Goal: Navigation & Orientation: Understand site structure

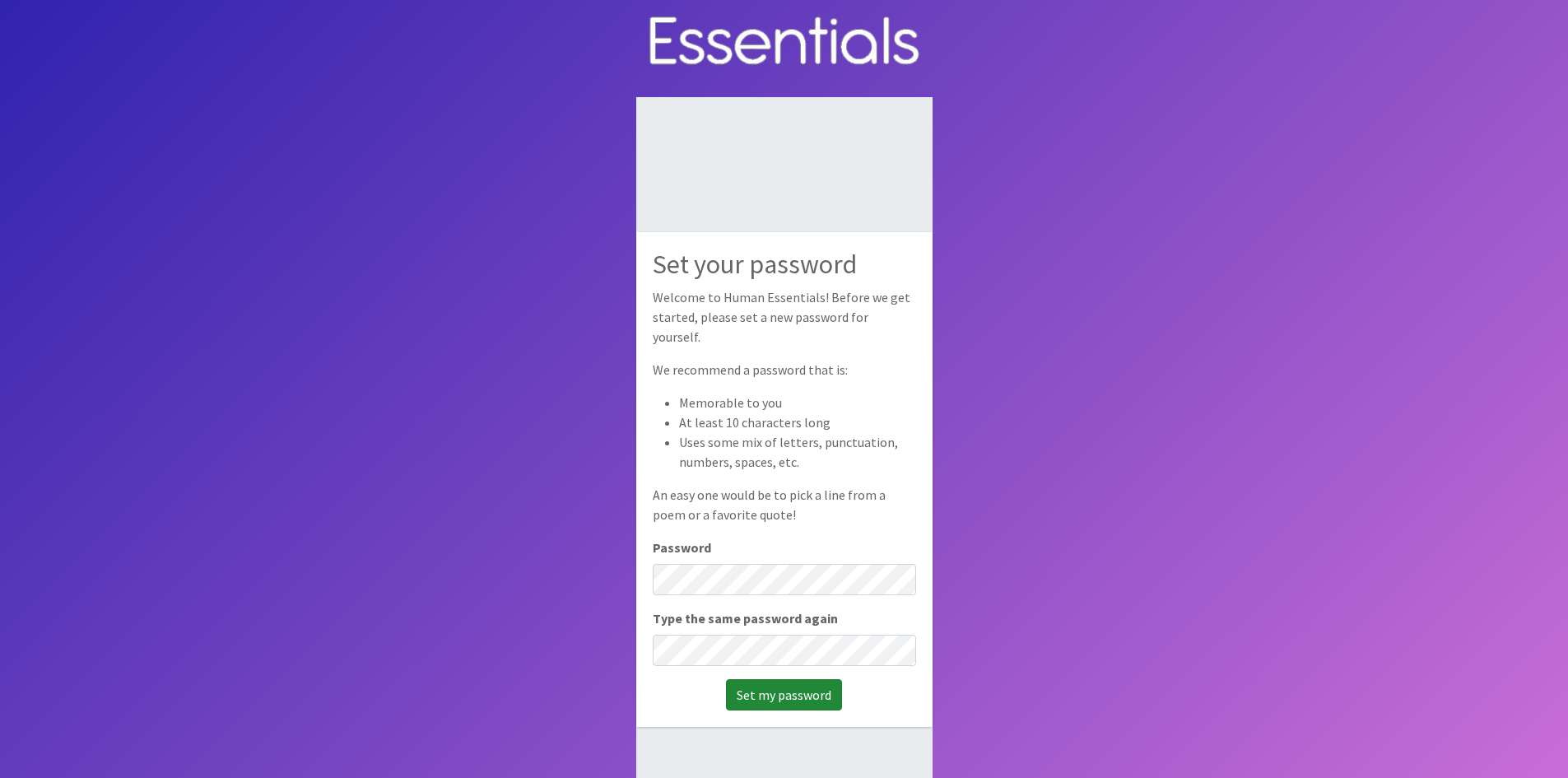
click at [792, 683] on input "Set my password" at bounding box center [784, 695] width 116 height 32
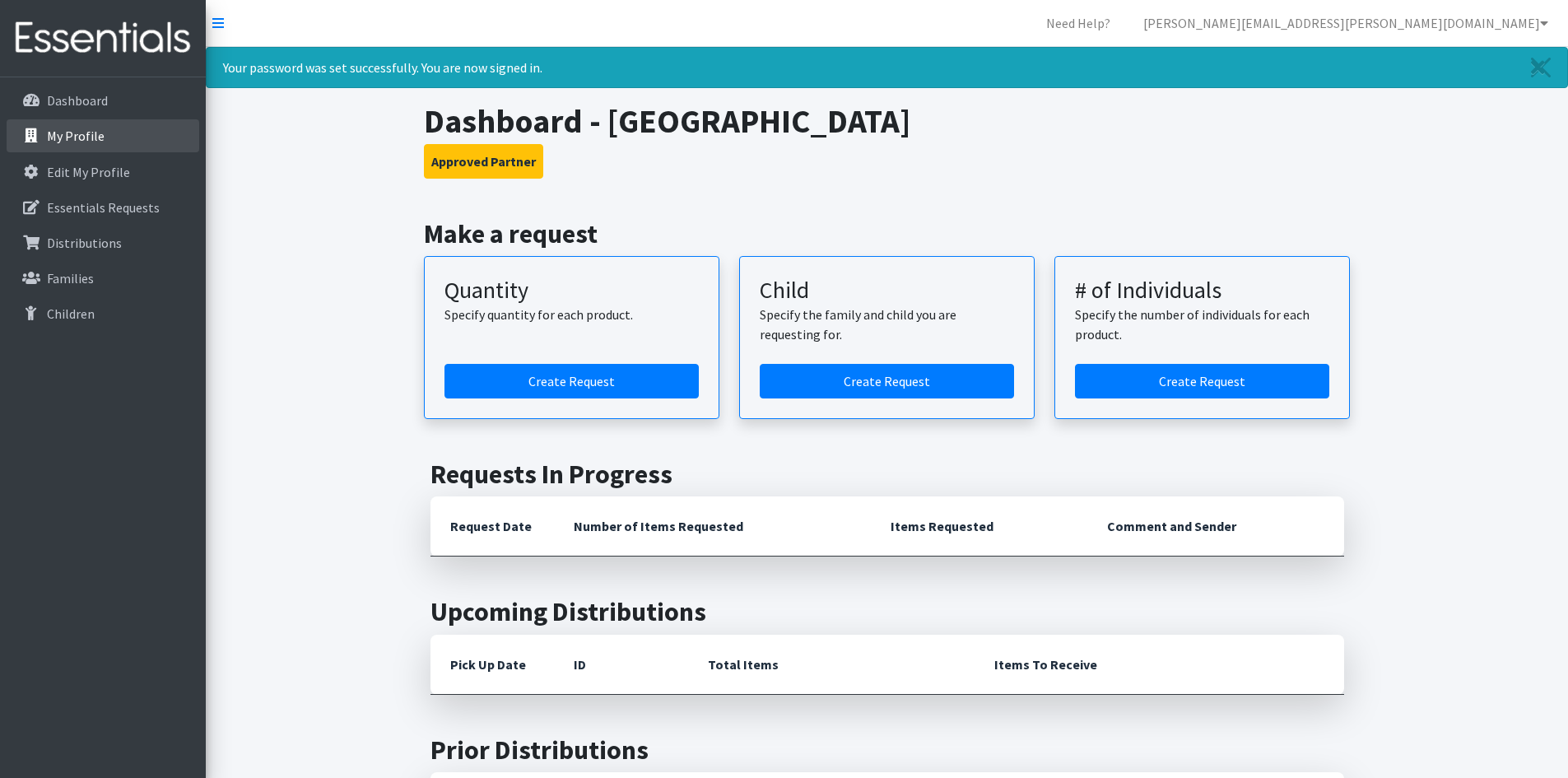
click at [65, 134] on p "My Profile" at bounding box center [76, 135] width 58 height 16
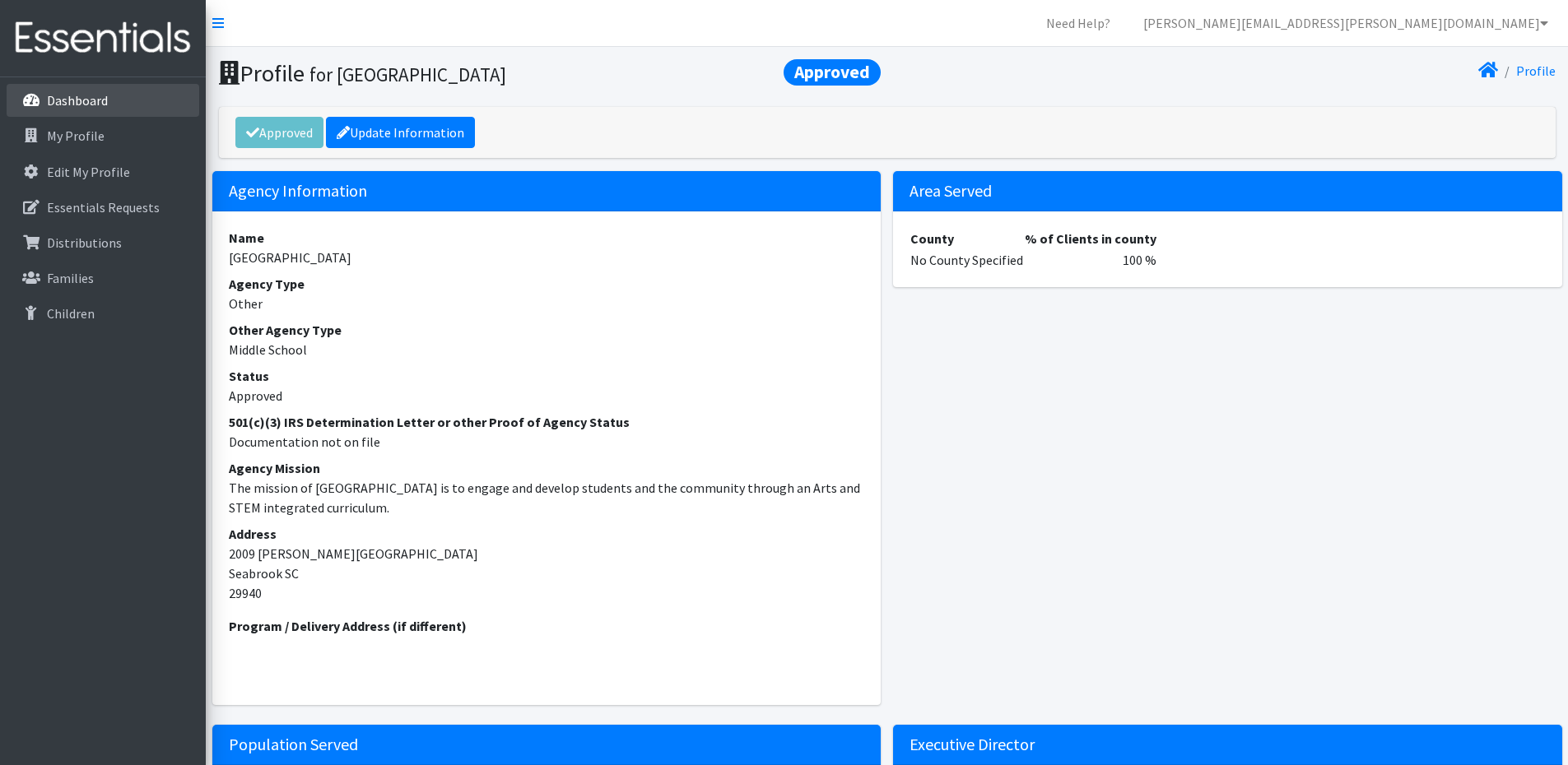
click at [70, 106] on p "Dashboard" at bounding box center [78, 100] width 61 height 16
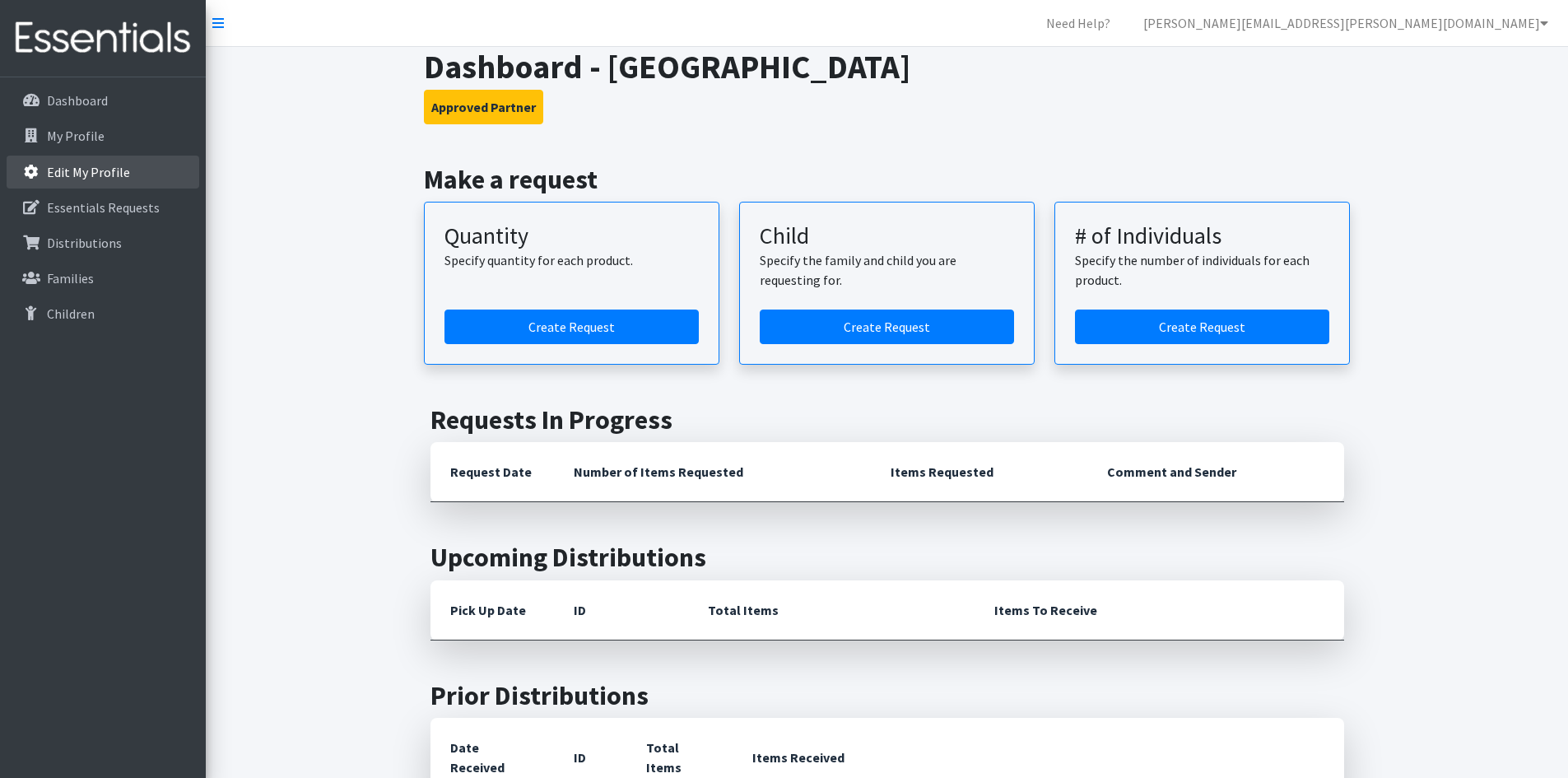
click at [67, 168] on p "Edit My Profile" at bounding box center [88, 172] width 83 height 16
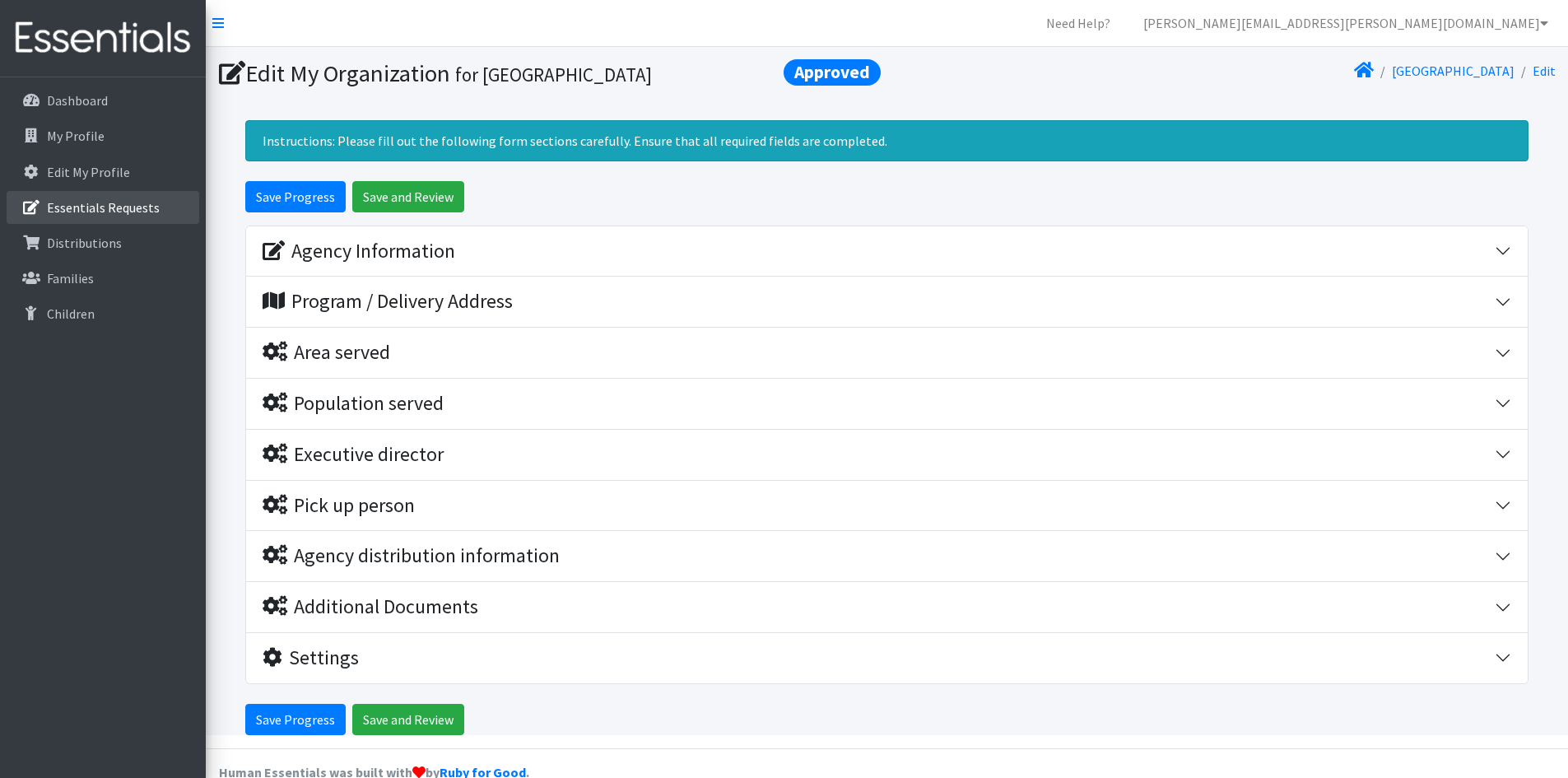
click at [71, 206] on p "Essentials Requests" at bounding box center [104, 207] width 113 height 16
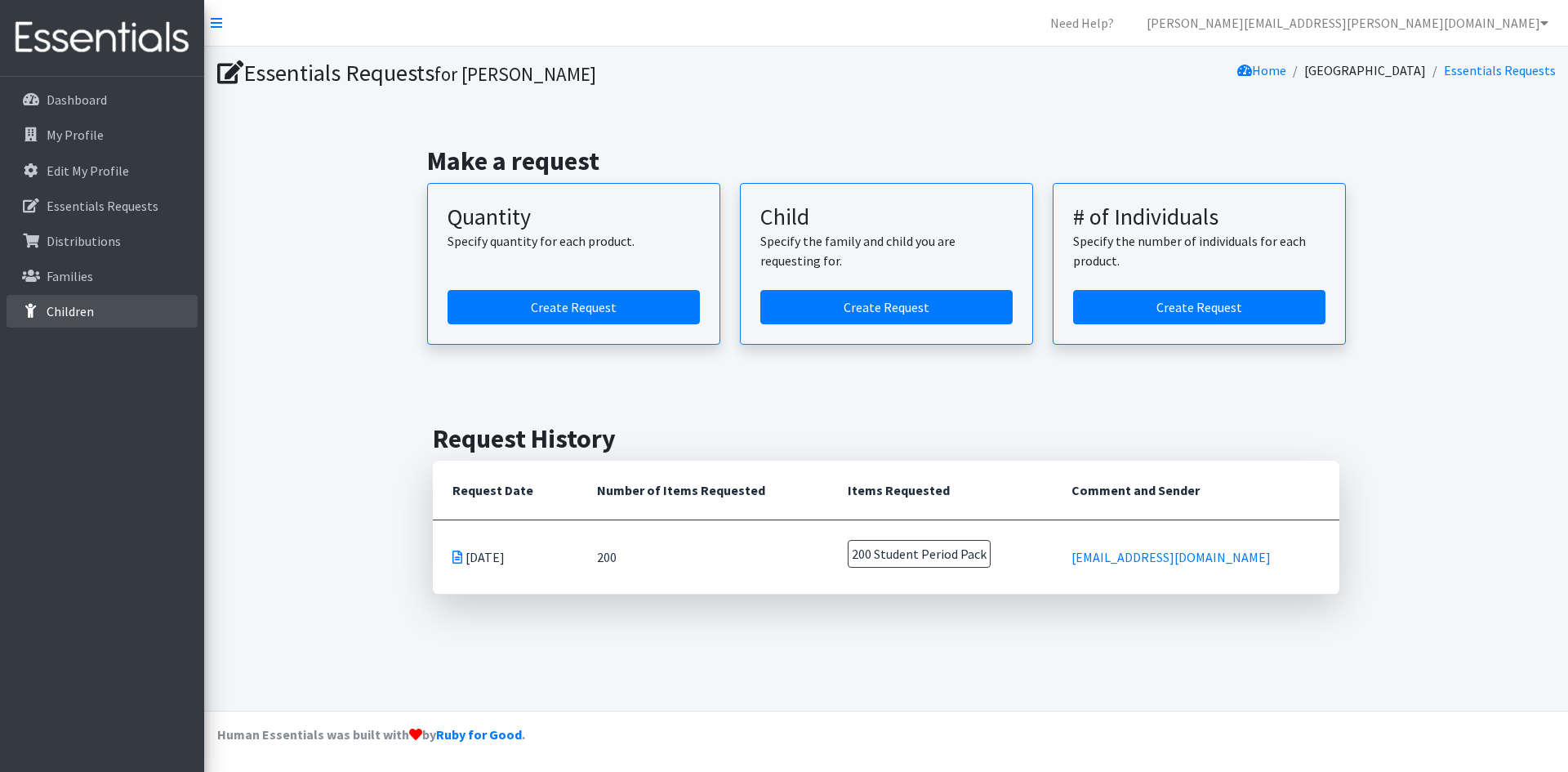
click at [67, 303] on p "Children" at bounding box center [70, 310] width 48 height 16
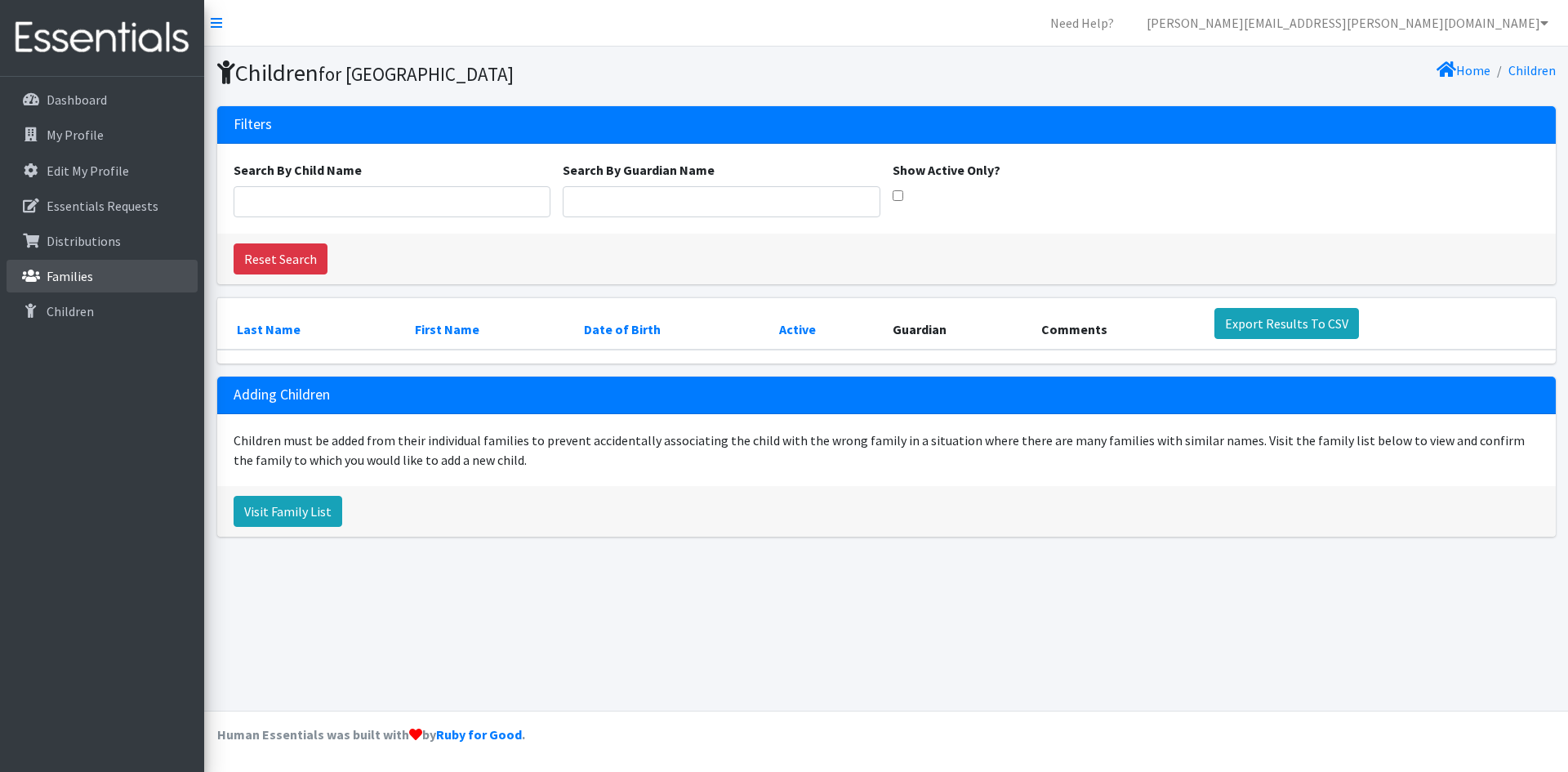
click at [72, 279] on p "Families" at bounding box center [69, 276] width 47 height 16
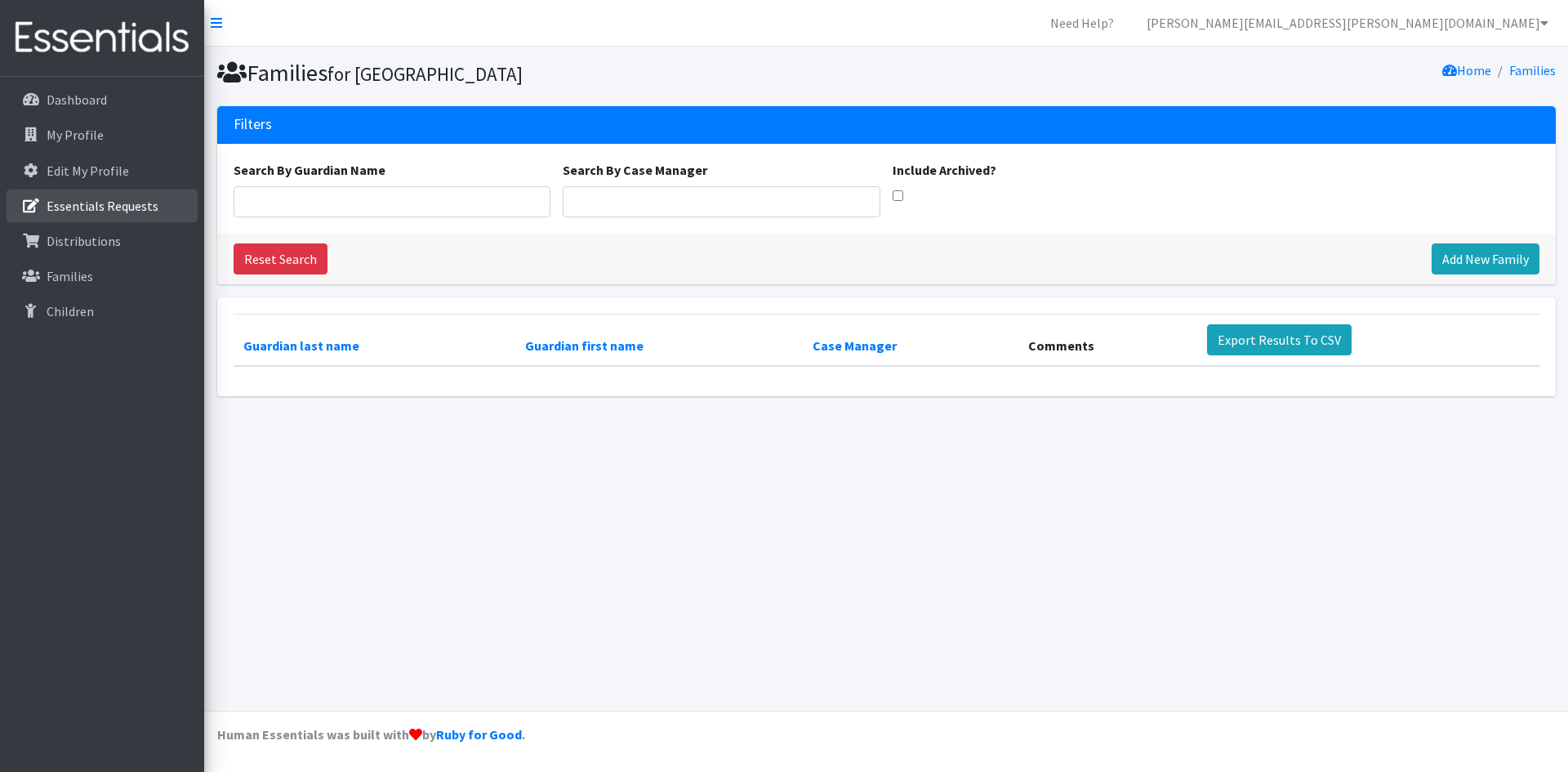
click at [74, 216] on link "Essentials Requests" at bounding box center [102, 206] width 191 height 32
drag, startPoint x: 70, startPoint y: 2, endPoint x: 108, endPoint y: 380, distance: 379.9
click at [107, 382] on div "Dashboard My Profile Edit My Profile Essentials Requests Distributions Families…" at bounding box center [102, 440] width 205 height 725
click at [64, 136] on p "My Profile" at bounding box center [75, 134] width 57 height 16
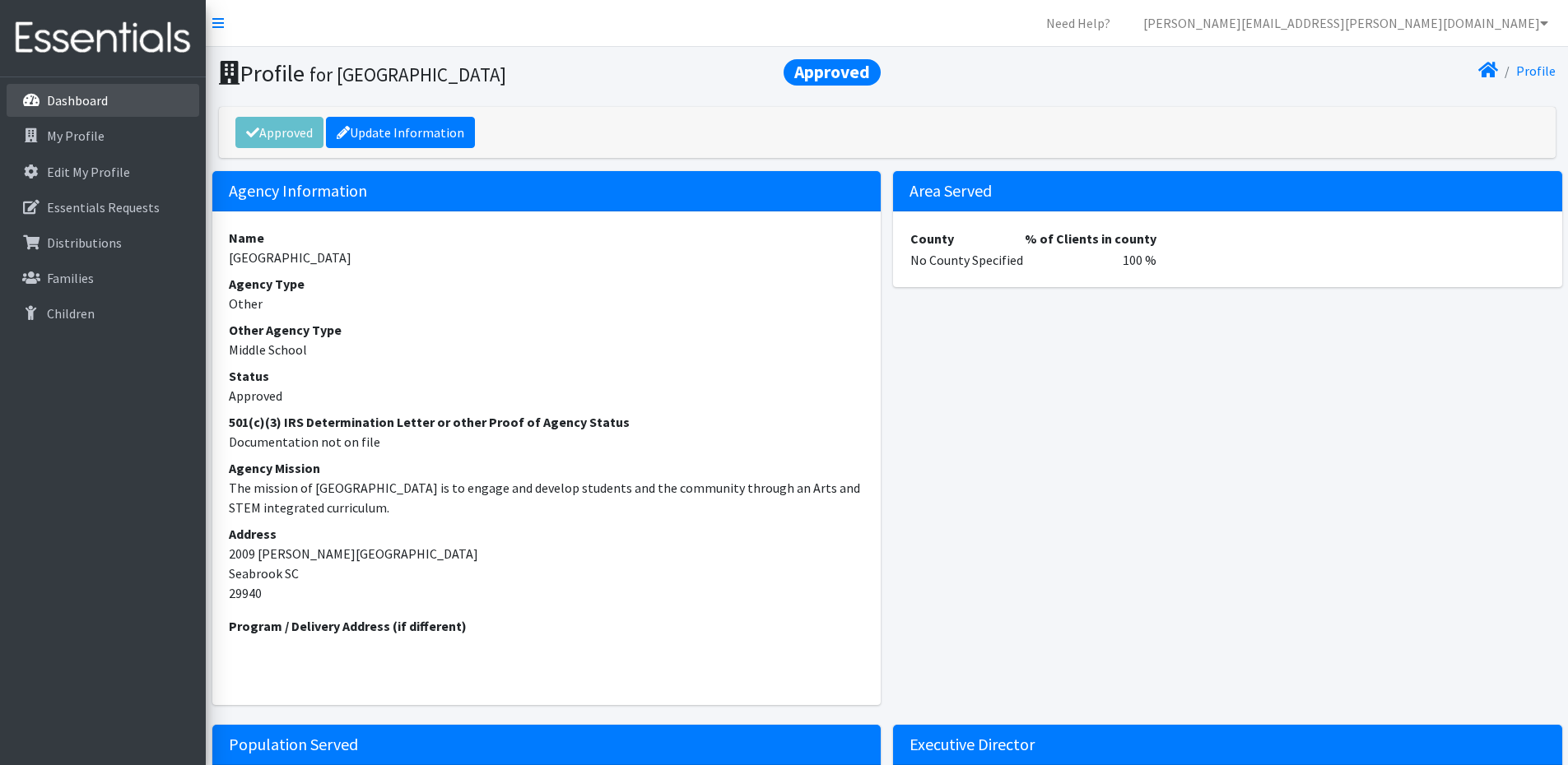
click at [87, 98] on p "Dashboard" at bounding box center [78, 100] width 61 height 16
